Goal: Task Accomplishment & Management: Use online tool/utility

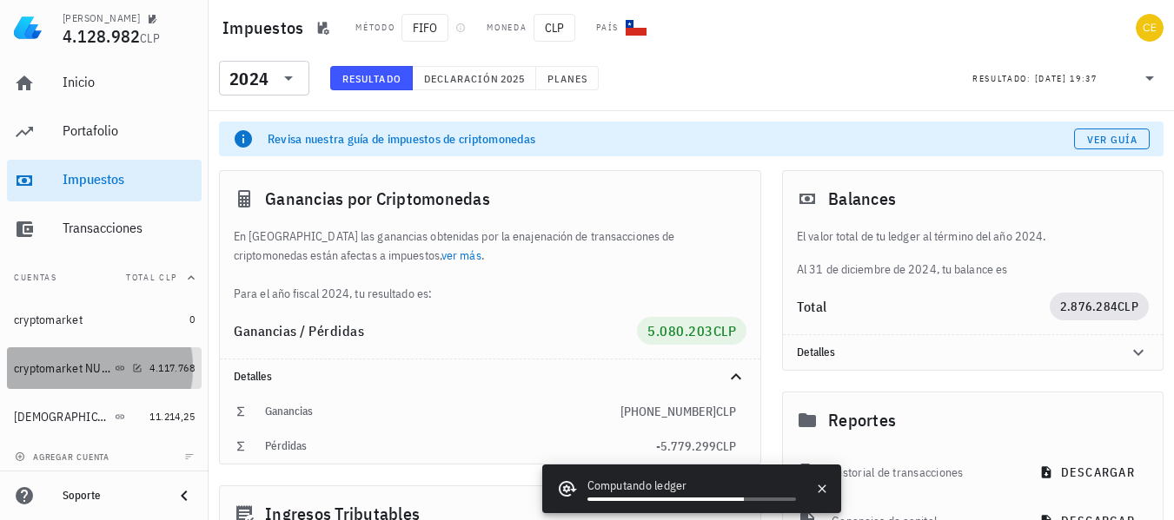
click at [45, 374] on div "cryptomarket NUEVA" at bounding box center [62, 368] width 97 height 15
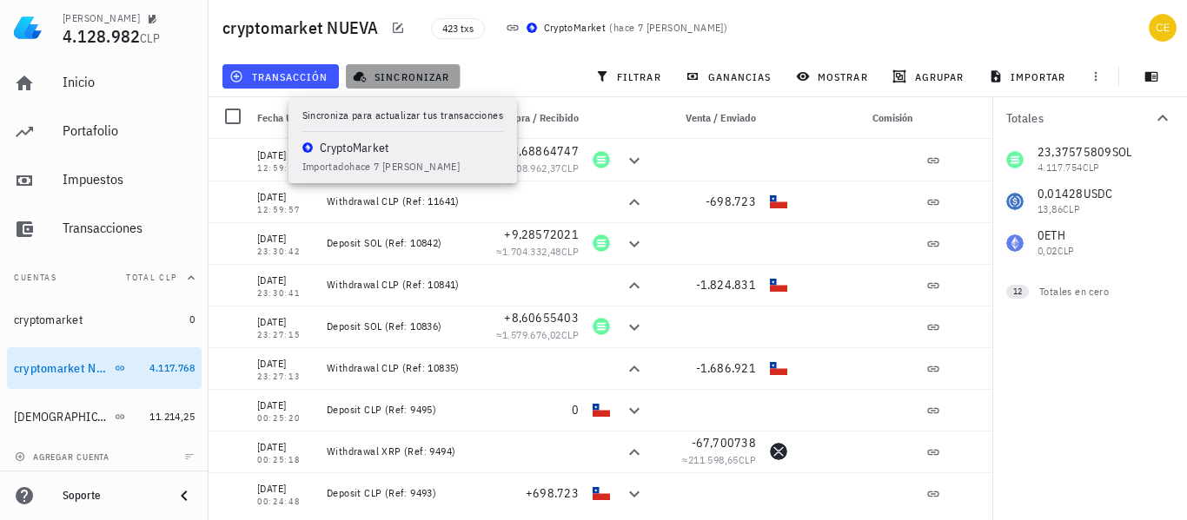
click at [420, 81] on span "sincronizar" at bounding box center [402, 76] width 93 height 14
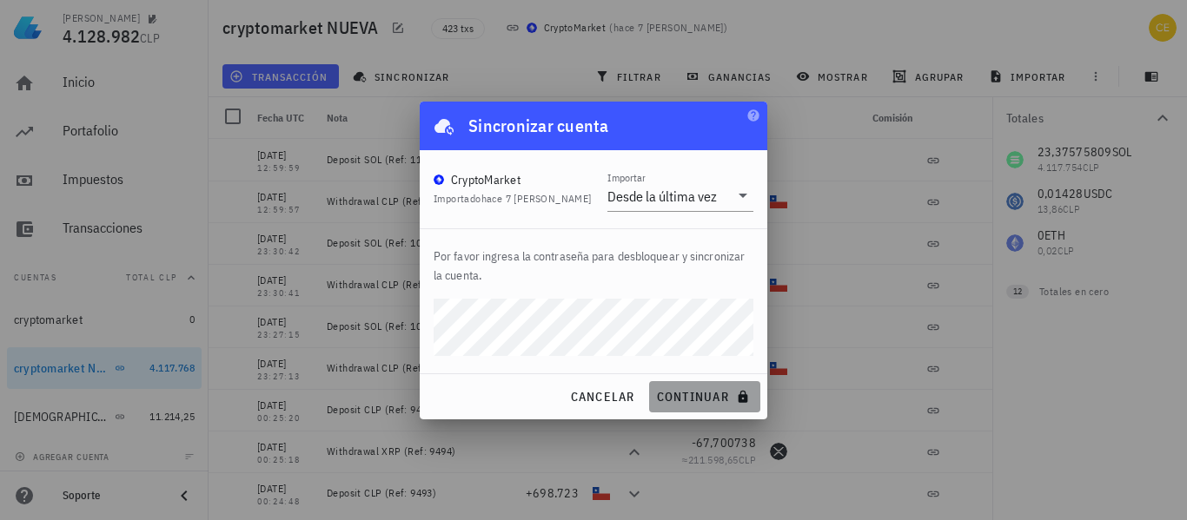
click at [666, 392] on span "continuar" at bounding box center [704, 397] width 97 height 16
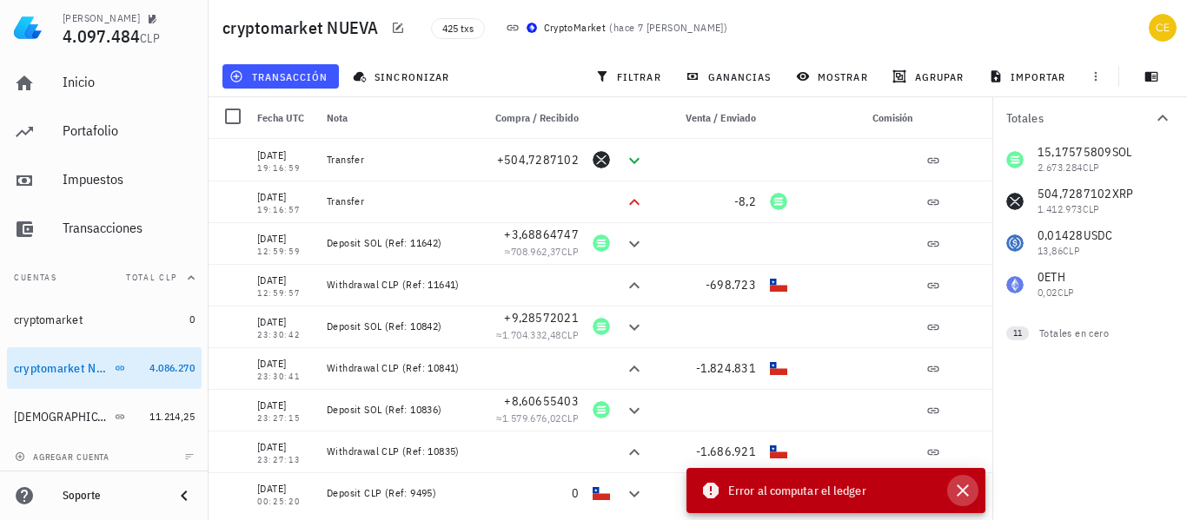
click at [965, 488] on icon "button" at bounding box center [962, 491] width 12 height 12
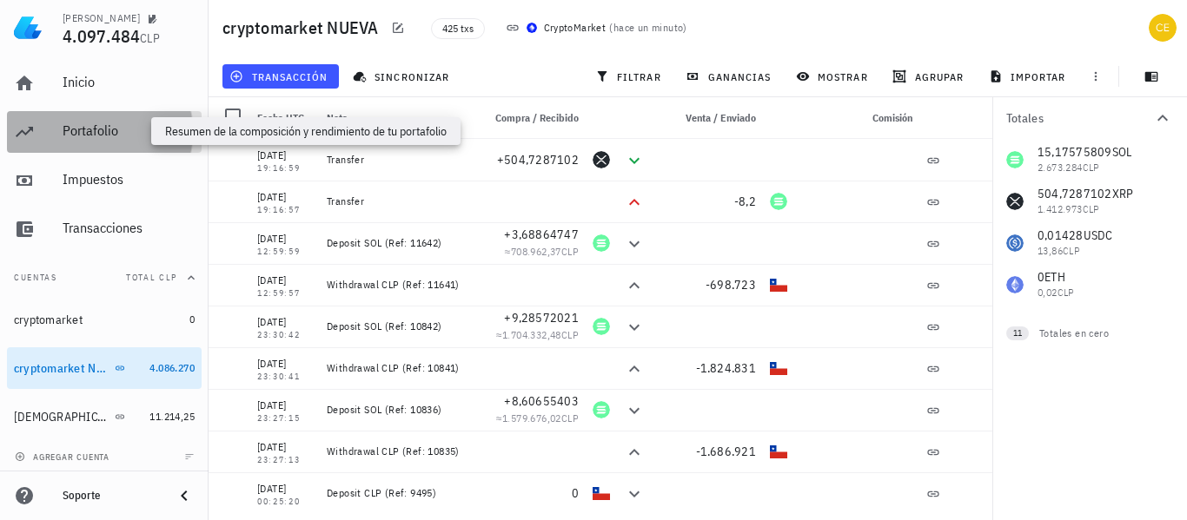
click at [137, 135] on div "Portafolio" at bounding box center [129, 130] width 132 height 17
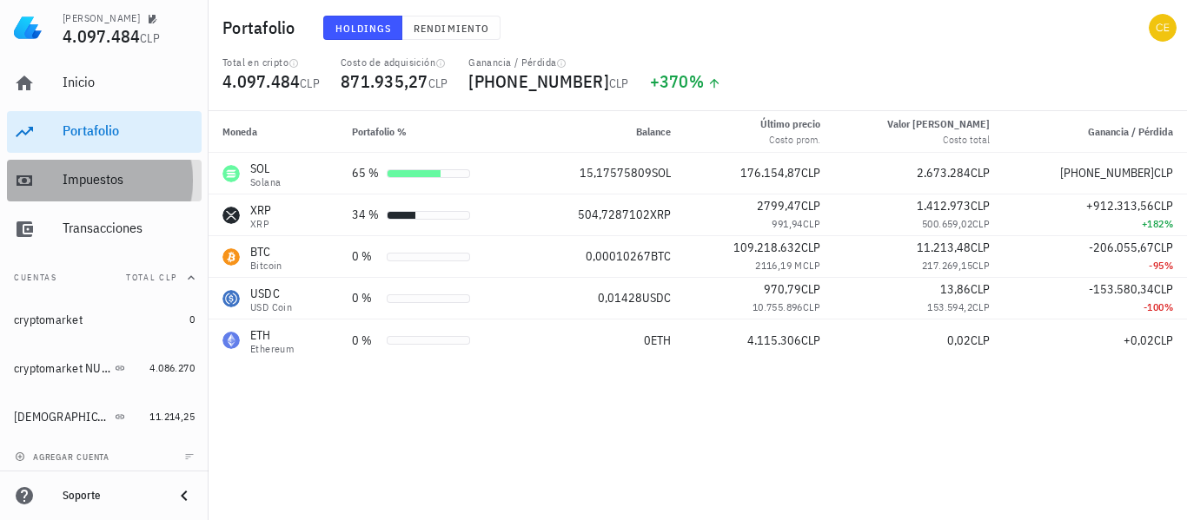
click at [84, 183] on div "Impuestos" at bounding box center [129, 179] width 132 height 17
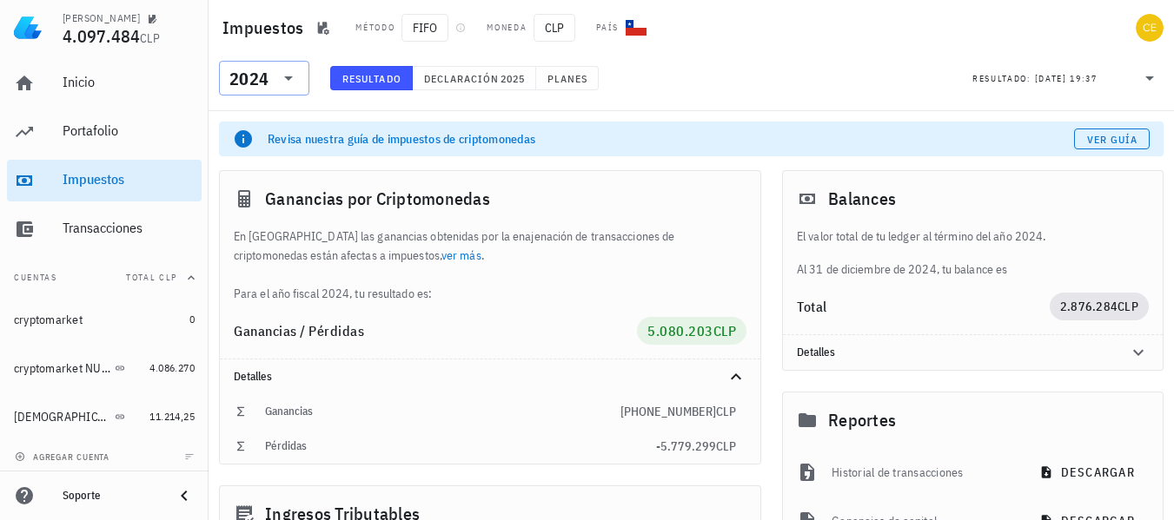
click at [298, 75] on icon at bounding box center [288, 78] width 21 height 21
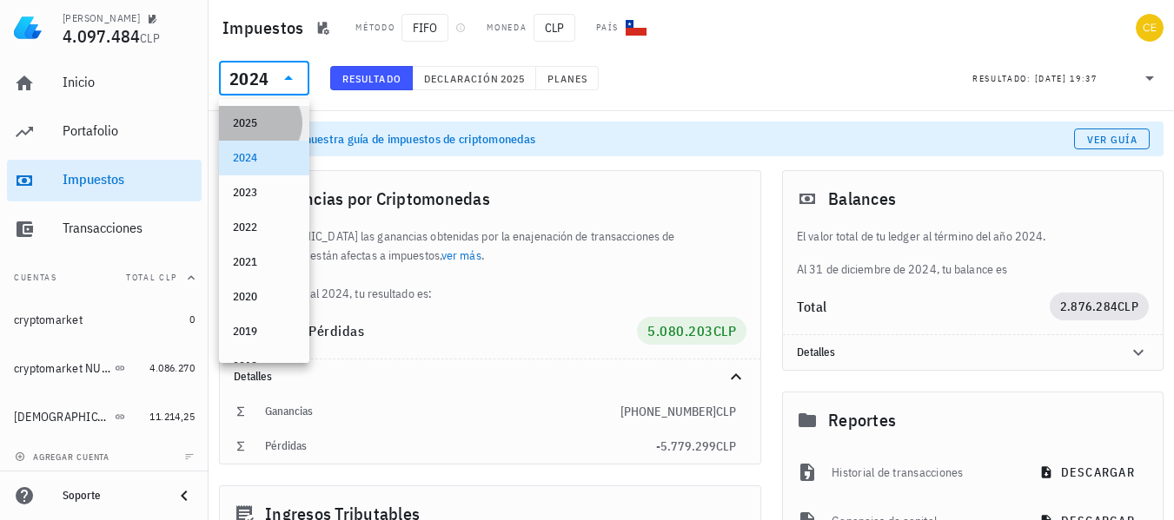
click at [269, 121] on div "2025" at bounding box center [264, 123] width 63 height 14
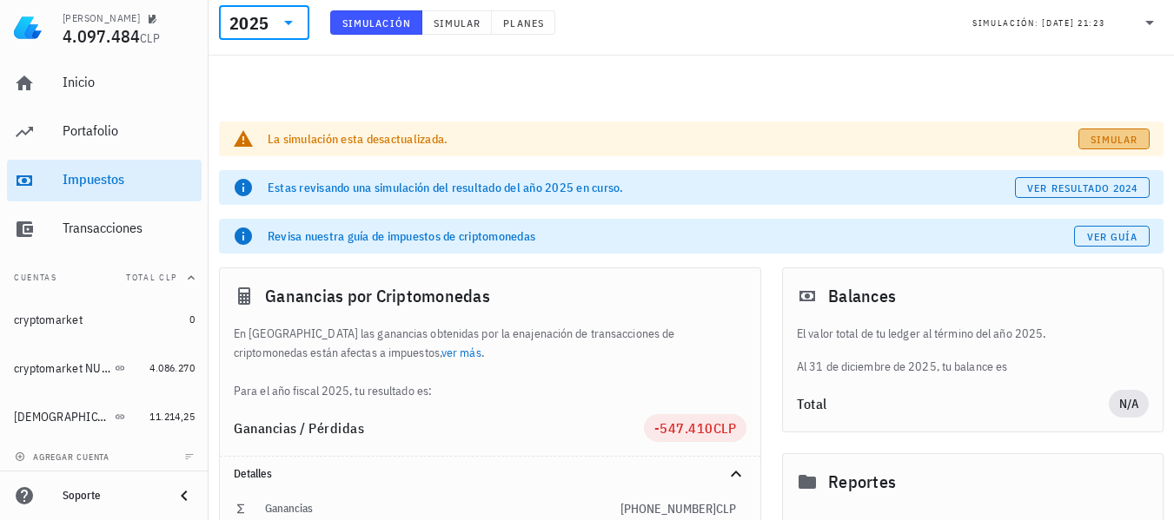
click at [1098, 133] on span "Simular" at bounding box center [1113, 139] width 49 height 13
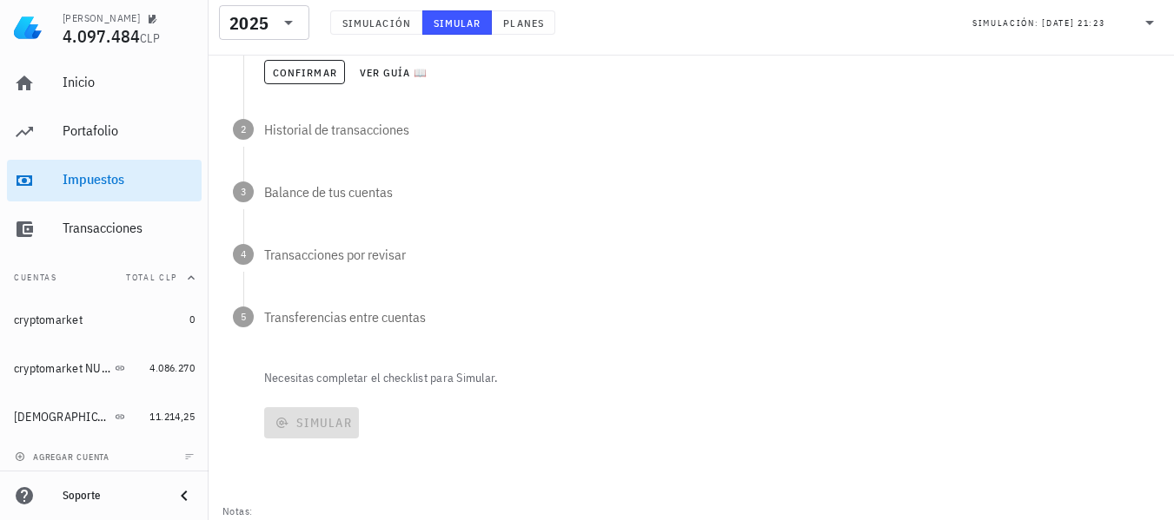
scroll to position [376, 0]
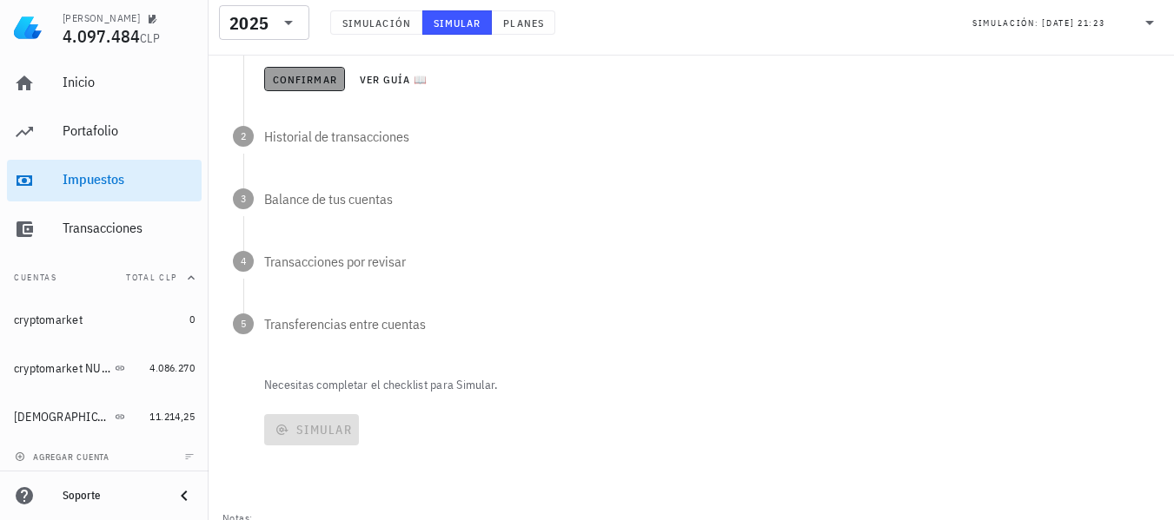
click at [272, 76] on span "Confirmar" at bounding box center [304, 79] width 65 height 13
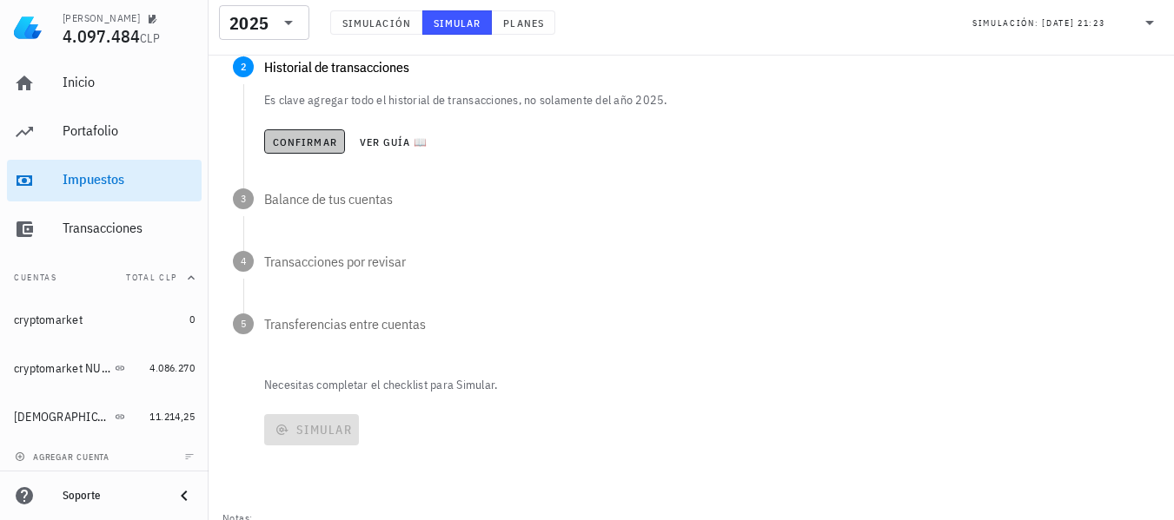
click at [310, 142] on span "Confirmar" at bounding box center [304, 142] width 65 height 13
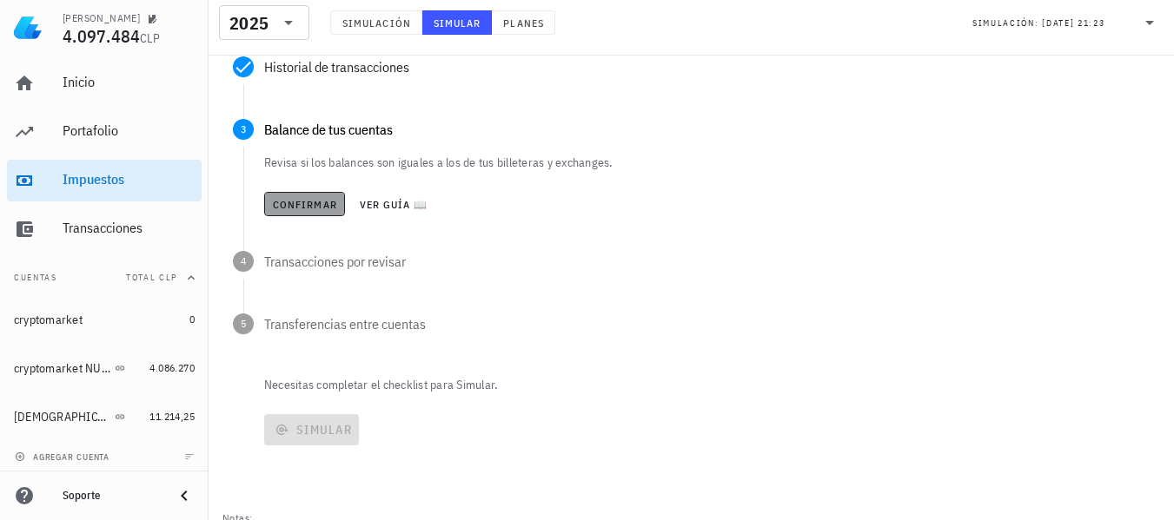
click at [312, 196] on button "Confirmar" at bounding box center [304, 204] width 81 height 24
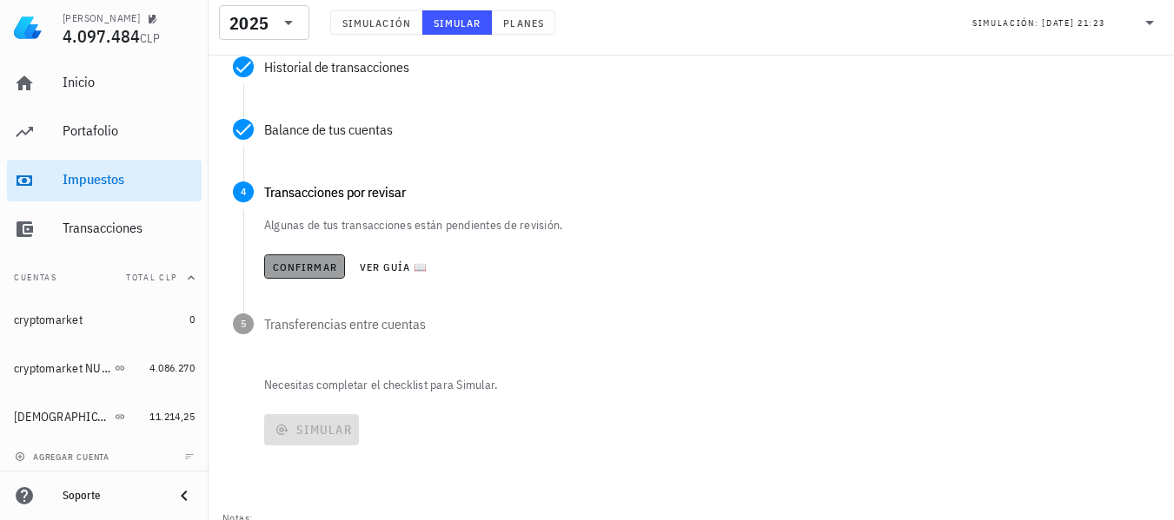
click at [312, 263] on span "Confirmar" at bounding box center [304, 267] width 65 height 13
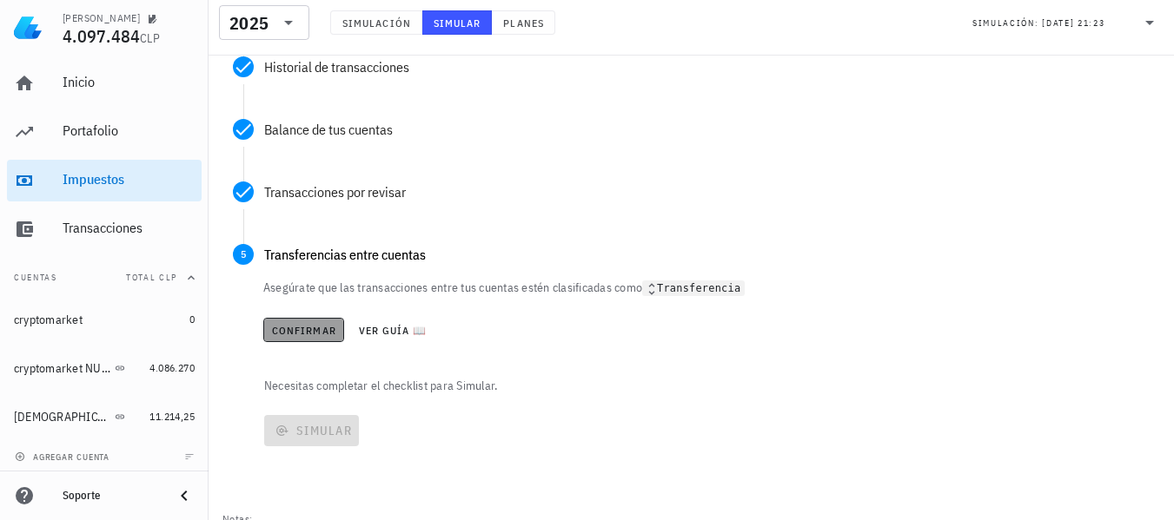
click at [308, 335] on span "Confirmar" at bounding box center [303, 330] width 65 height 13
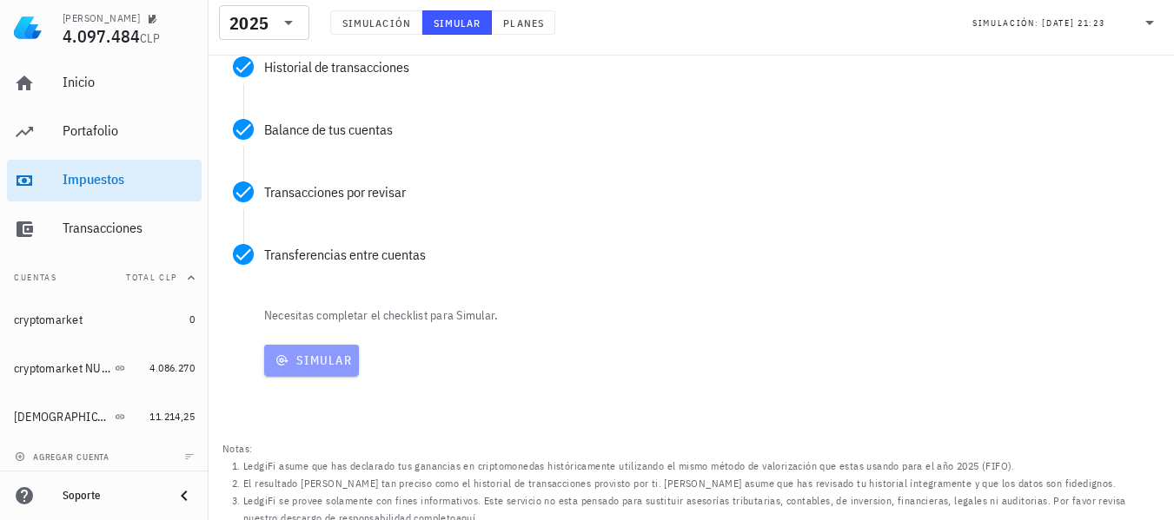
click at [303, 354] on span "Simular" at bounding box center [311, 361] width 81 height 16
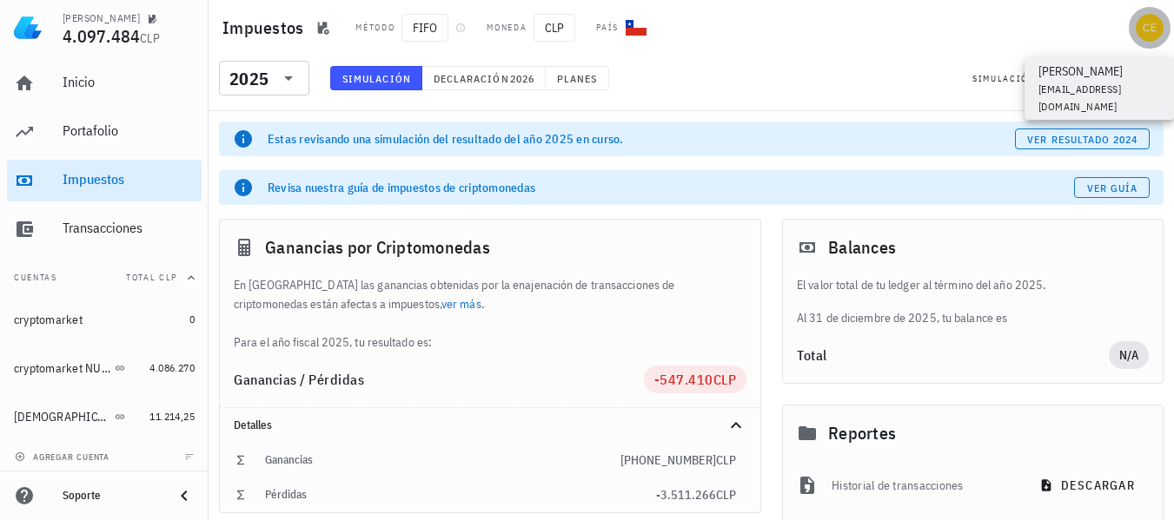
click at [1148, 31] on div "avatar" at bounding box center [1149, 28] width 28 height 28
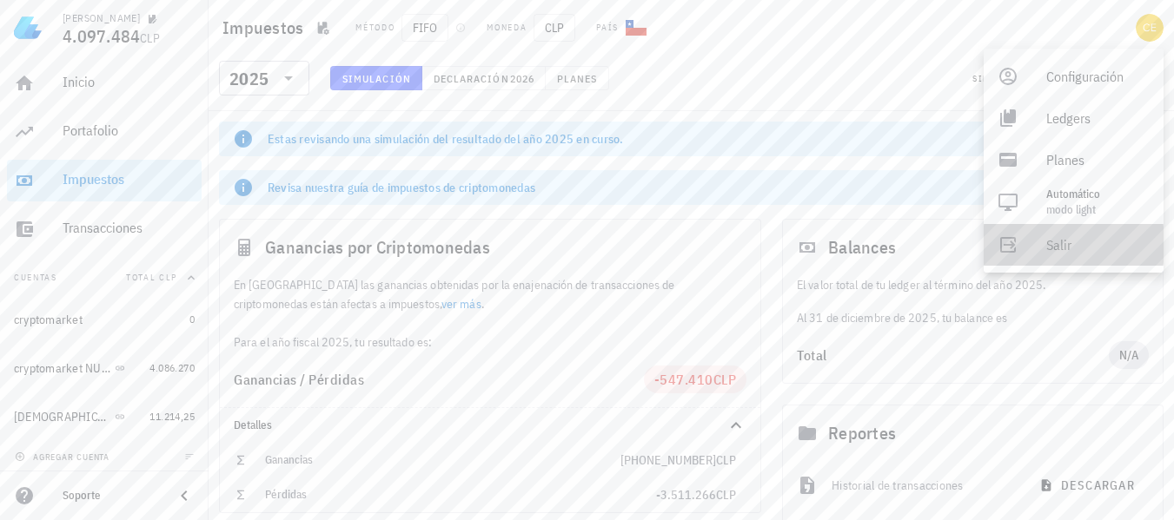
click at [1057, 234] on div "Salir" at bounding box center [1097, 245] width 103 height 35
